Goal: Information Seeking & Learning: Learn about a topic

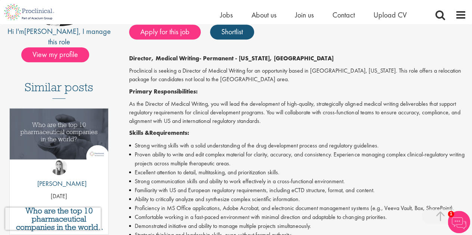
scroll to position [164, 0]
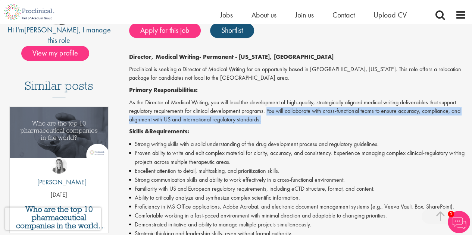
drag, startPoint x: 267, startPoint y: 111, endPoint x: 270, endPoint y: 122, distance: 10.8
click at [270, 122] on p "As the Director of Medical Writing, you will lead the development of high-quali…" at bounding box center [297, 111] width 337 height 26
copy p "You will collaborate with cross-functional teams to ensure accuracy, compliance…"
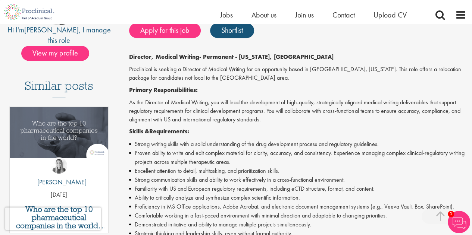
click at [166, 203] on li "Proficiency in MS Office applications, Adobe Acrobat, and electronic document m…" at bounding box center [297, 206] width 337 height 9
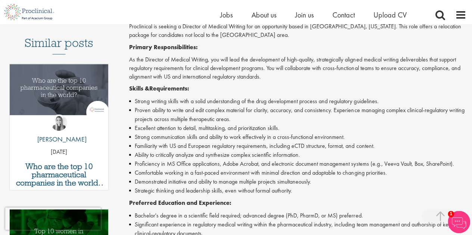
scroll to position [224, 0]
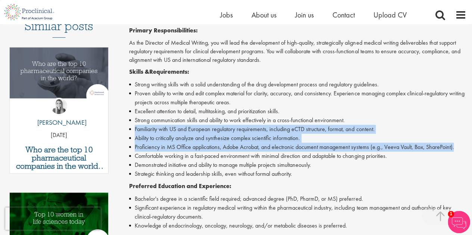
drag, startPoint x: 135, startPoint y: 131, endPoint x: 455, endPoint y: 149, distance: 320.1
click at [455, 149] on ul "Strong writing skills with a solid understanding of the drug development proces…" at bounding box center [297, 129] width 337 height 98
copy ul "Familiarity with US and European regulatory requirements, including eCTD struct…"
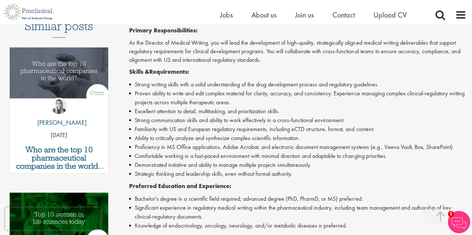
click at [166, 174] on li "Strategic thinking and leadership skills, even without formal authority." at bounding box center [297, 174] width 337 height 9
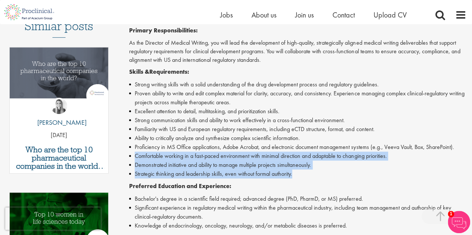
drag, startPoint x: 136, startPoint y: 157, endPoint x: 322, endPoint y: 173, distance: 186.7
click at [322, 173] on ul "Strong writing skills with a solid understanding of the drug development proces…" at bounding box center [297, 129] width 337 height 98
copy ul "Comfortable working in a fast-paced environment with minimal direction and adap…"
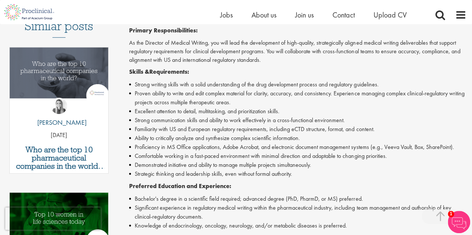
click at [180, 131] on li "Familiarity with US and European regulatory requirements, including eCTD struct…" at bounding box center [297, 129] width 337 height 9
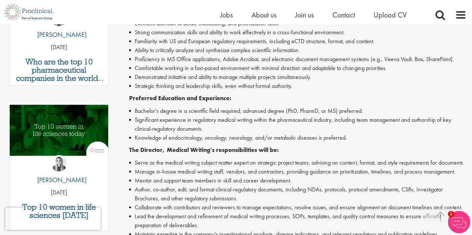
scroll to position [313, 0]
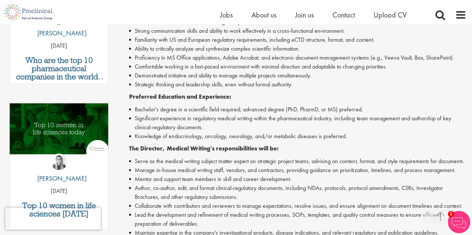
click at [199, 127] on li "Significant experience in regulatory medical writing within the pharmaceutical …" at bounding box center [297, 123] width 337 height 18
click at [210, 128] on li "Significant experience in regulatory medical writing within the pharmaceutical …" at bounding box center [297, 123] width 337 height 18
click at [161, 210] on li "Collaborate with contributors and reviewers to manage expectations, resolve iss…" at bounding box center [297, 206] width 337 height 9
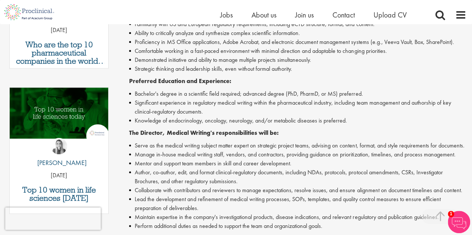
scroll to position [343, 0]
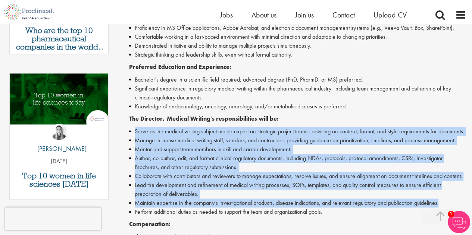
drag, startPoint x: 135, startPoint y: 132, endPoint x: 452, endPoint y: 207, distance: 324.8
click at [452, 207] on ul "Serve as the medical writing subject matter expert on strategic project teams, …" at bounding box center [297, 171] width 337 height 89
copy ul "Serve as the medical writing subject matter expert on strategic project teams, …"
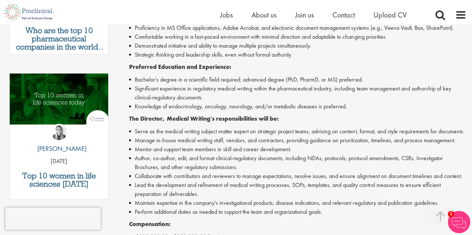
click at [181, 220] on div "Director, Medical Writing - Permanent - [US_STATE], Foster City Proclinical is …" at bounding box center [297, 99] width 337 height 450
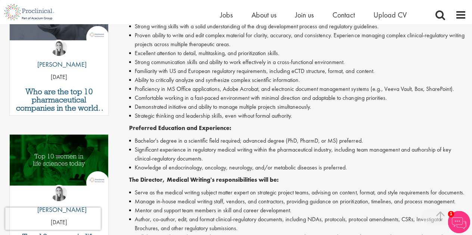
scroll to position [268, 0]
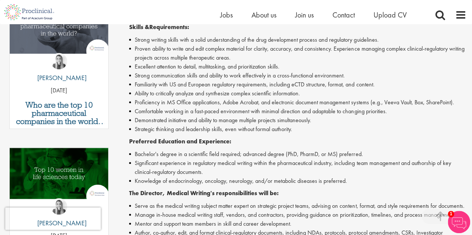
click at [137, 115] on li "Comfortable working in a fast-paced environment with minimal direction and adap…" at bounding box center [297, 111] width 337 height 9
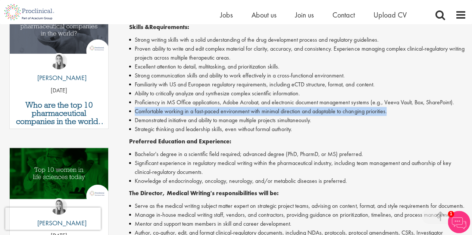
drag, startPoint x: 135, startPoint y: 111, endPoint x: 394, endPoint y: 109, distance: 258.4
click at [394, 109] on li "Comfortable working in a fast-paced environment with minimal direction and adap…" at bounding box center [297, 111] width 337 height 9
copy li "Comfortable working in a fast-paced environment with minimal direction and adap…"
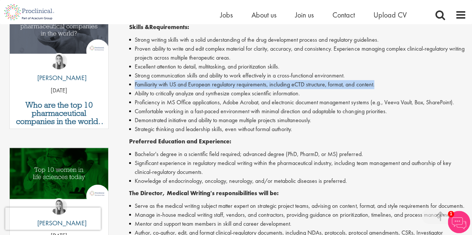
drag, startPoint x: 134, startPoint y: 82, endPoint x: 380, endPoint y: 84, distance: 245.4
click at [380, 84] on li "Familiarity with US and European regulatory requirements, including eCTD struct…" at bounding box center [297, 84] width 337 height 9
copy li "Familiarity with US and European regulatory requirements, including eCTD struct…"
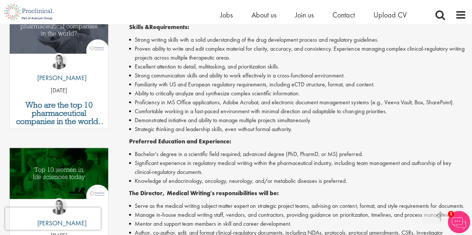
click at [295, 121] on li "Demonstrated initiative and ability to manage multiple projects simultaneously." at bounding box center [297, 120] width 337 height 9
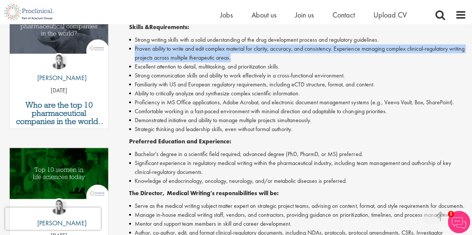
drag, startPoint x: 136, startPoint y: 49, endPoint x: 259, endPoint y: 59, distance: 123.4
click at [259, 59] on li "Proven ability to write and edit complex material for clarity, accuracy, and co…" at bounding box center [297, 53] width 337 height 18
copy li "Proven ability to write and edit complex material for clarity, accuracy, and co…"
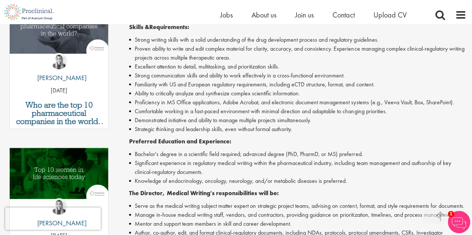
click at [217, 187] on div "Director, Medical Writing - Permanent - [US_STATE], Foster City Proclinical is …" at bounding box center [297, 174] width 337 height 450
